Goal: Task Accomplishment & Management: Use online tool/utility

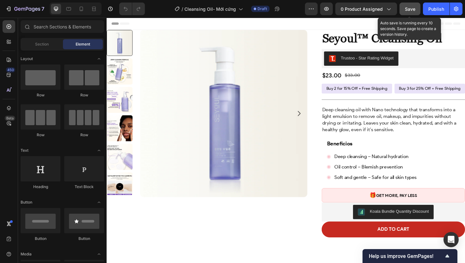
click at [407, 9] on span "Save" at bounding box center [410, 8] width 10 height 5
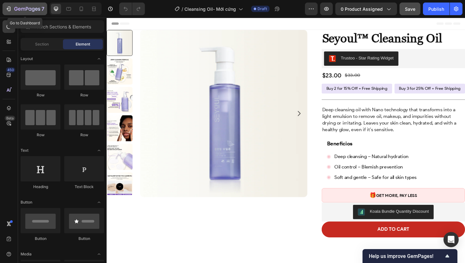
click at [19, 10] on icon "button" at bounding box center [19, 9] width 3 height 3
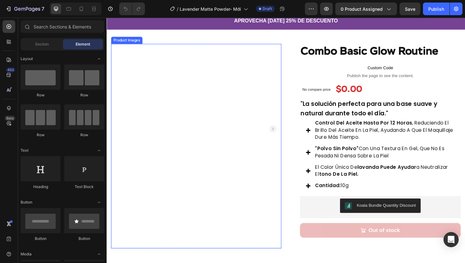
scroll to position [11, 0]
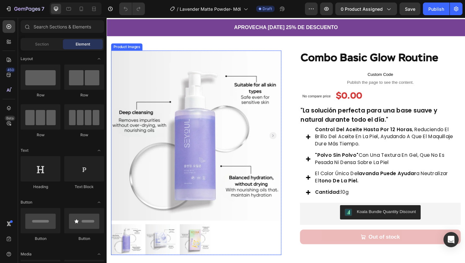
click at [248, 102] on img at bounding box center [201, 143] width 180 height 180
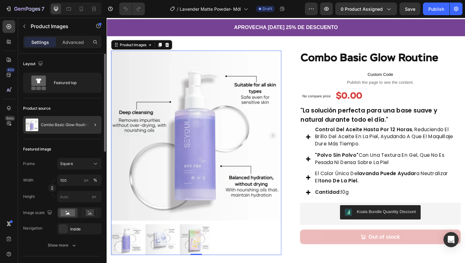
click at [86, 123] on div at bounding box center [93, 125] width 18 height 18
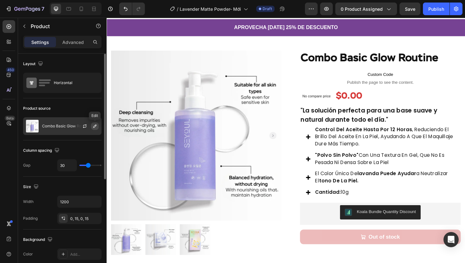
click at [96, 126] on icon "button" at bounding box center [94, 126] width 5 height 5
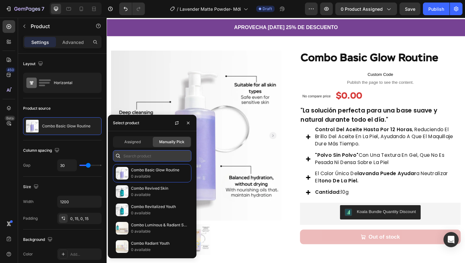
click at [151, 156] on input "text" at bounding box center [152, 155] width 78 height 11
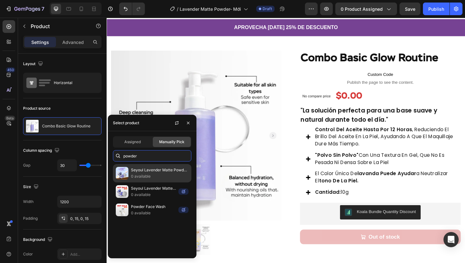
type input "powder"
click at [159, 176] on p "0 available" at bounding box center [160, 176] width 58 height 6
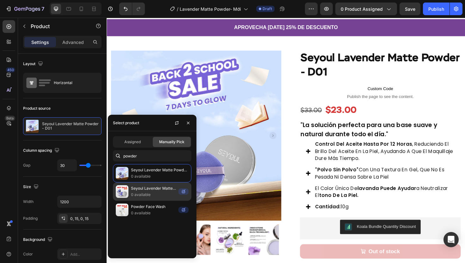
click at [155, 190] on p "Seyoul Lavender Matte Powder" at bounding box center [153, 188] width 45 height 6
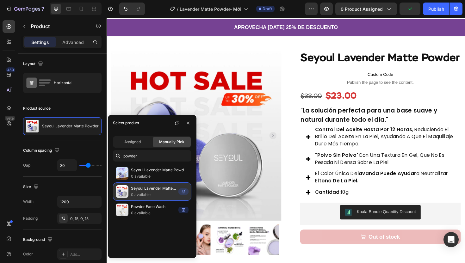
click at [170, 189] on p "Seyoul Lavender Matte Powder" at bounding box center [153, 188] width 45 height 6
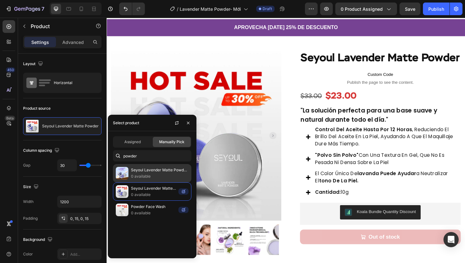
click at [170, 171] on p "Seyoul Lavender Matte Powder - D01" at bounding box center [160, 170] width 58 height 6
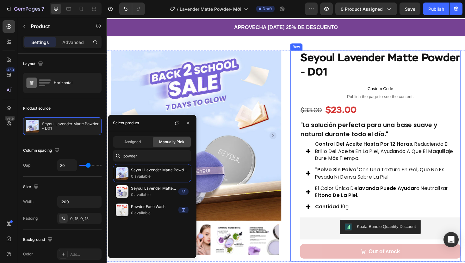
click at [301, 206] on div "Seyoul Lavender Matte Powder - D01 Product Title Custom Code Publish the page t…" at bounding box center [391, 165] width 180 height 224
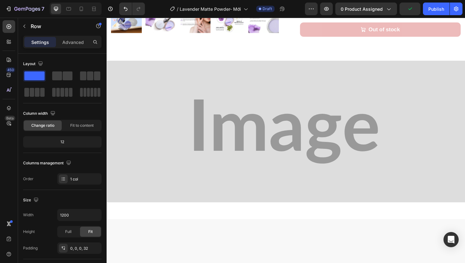
scroll to position [28, 0]
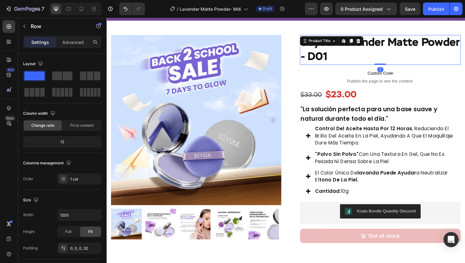
click at [344, 55] on h1 "Seyoul Lavender Matte Powder - D01" at bounding box center [396, 52] width 170 height 32
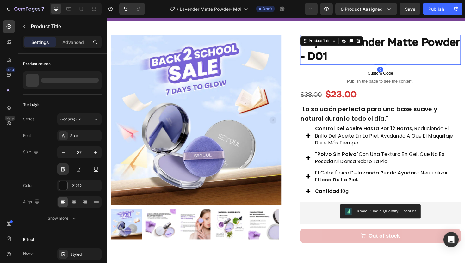
click at [382, 59] on h1 "Seyoul Lavender Matte Powder - D01" at bounding box center [396, 52] width 170 height 32
click at [373, 61] on h1 "Seyoul Lavender Matte Powder - D01" at bounding box center [396, 52] width 170 height 32
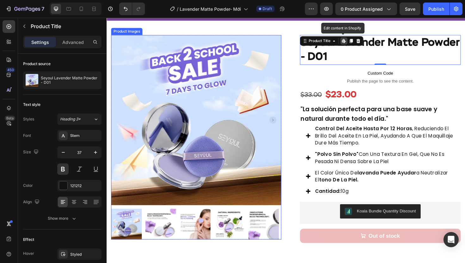
click at [227, 129] on img at bounding box center [201, 126] width 180 height 180
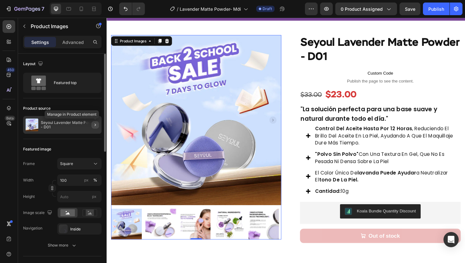
click at [94, 125] on icon "button" at bounding box center [95, 124] width 5 height 5
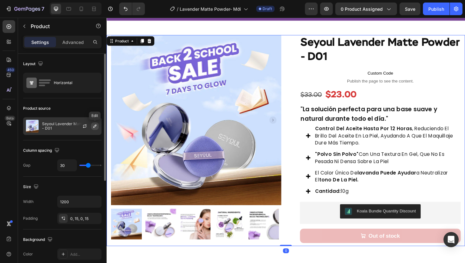
click at [94, 125] on icon "button" at bounding box center [94, 126] width 5 height 5
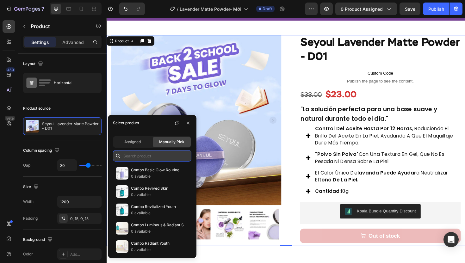
click at [149, 155] on input "text" at bounding box center [152, 155] width 78 height 11
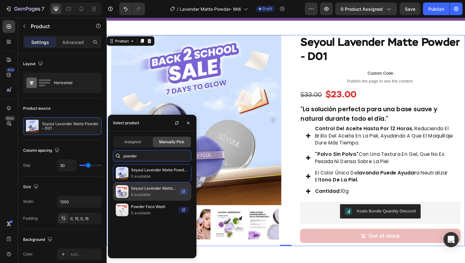
type input "powder"
click at [167, 191] on p "Seyoul Lavender Matte Powder" at bounding box center [153, 188] width 45 height 6
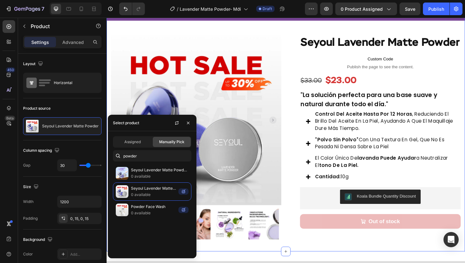
click at [271, 263] on div "APROVECHA [DATE] 25% DE DESCUENTO Text Block Row Product Images Row Seyoul Lave…" at bounding box center [297, 134] width 380 height 263
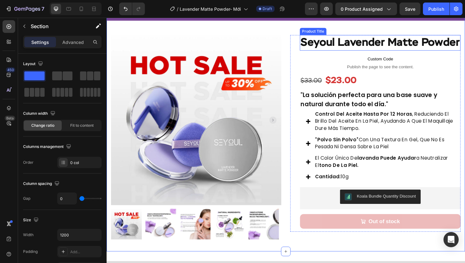
click at [335, 53] on h1 "Seyoul Lavender Matte Powder" at bounding box center [396, 44] width 170 height 16
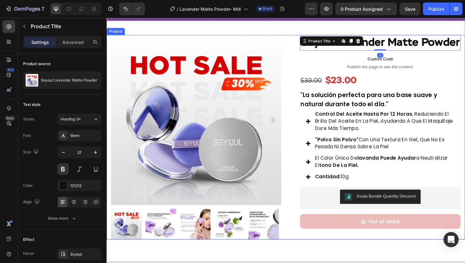
click at [295, 117] on div "Product Images Row Seyoul Lavender Matte Powder Product Title Edit content in S…" at bounding box center [297, 144] width 380 height 217
